Goal: Navigation & Orientation: Find specific page/section

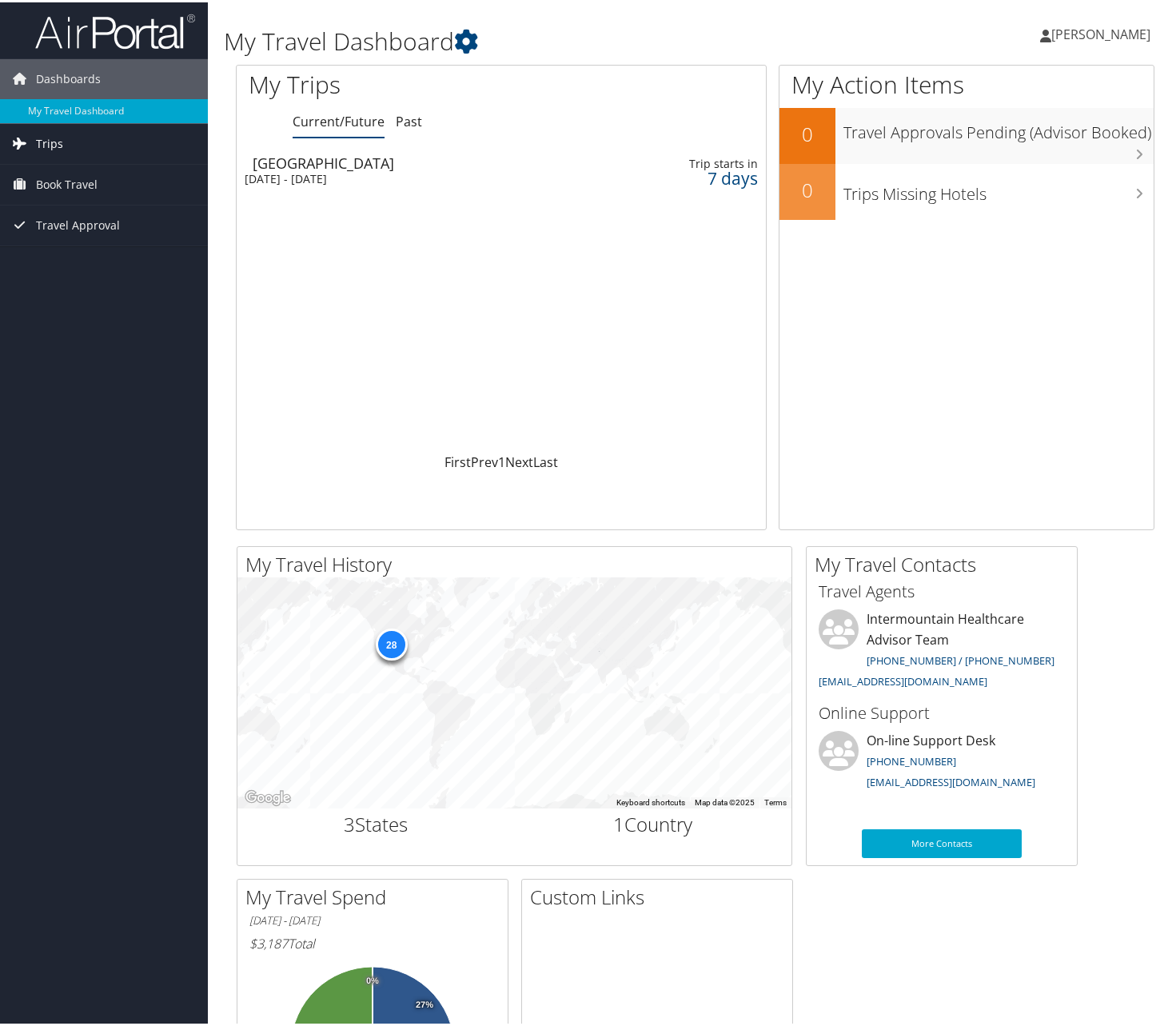
click at [56, 147] on span "Trips" at bounding box center [49, 142] width 27 height 40
click at [101, 195] on link "Past Trips" at bounding box center [103, 198] width 208 height 24
